Goal: Check status

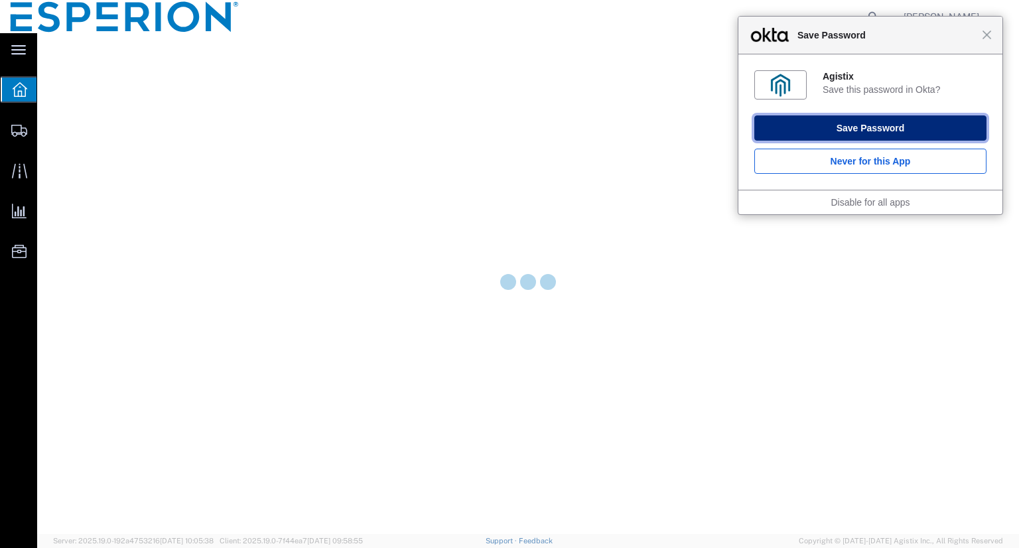
click at [927, 129] on button "Save Password" at bounding box center [870, 127] width 232 height 25
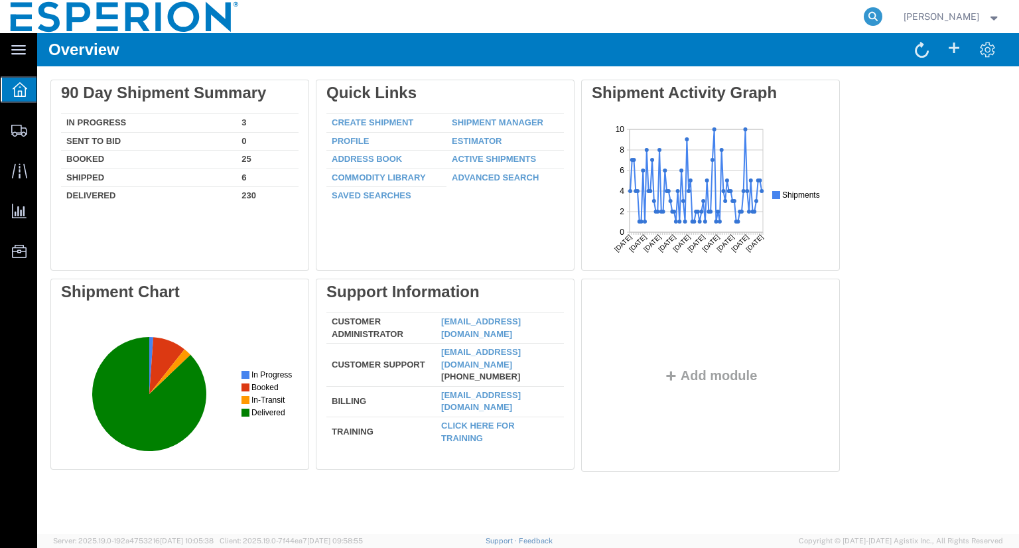
click at [882, 15] on icon at bounding box center [872, 16] width 19 height 19
type input "55056994"
